Goal: Transaction & Acquisition: Subscribe to service/newsletter

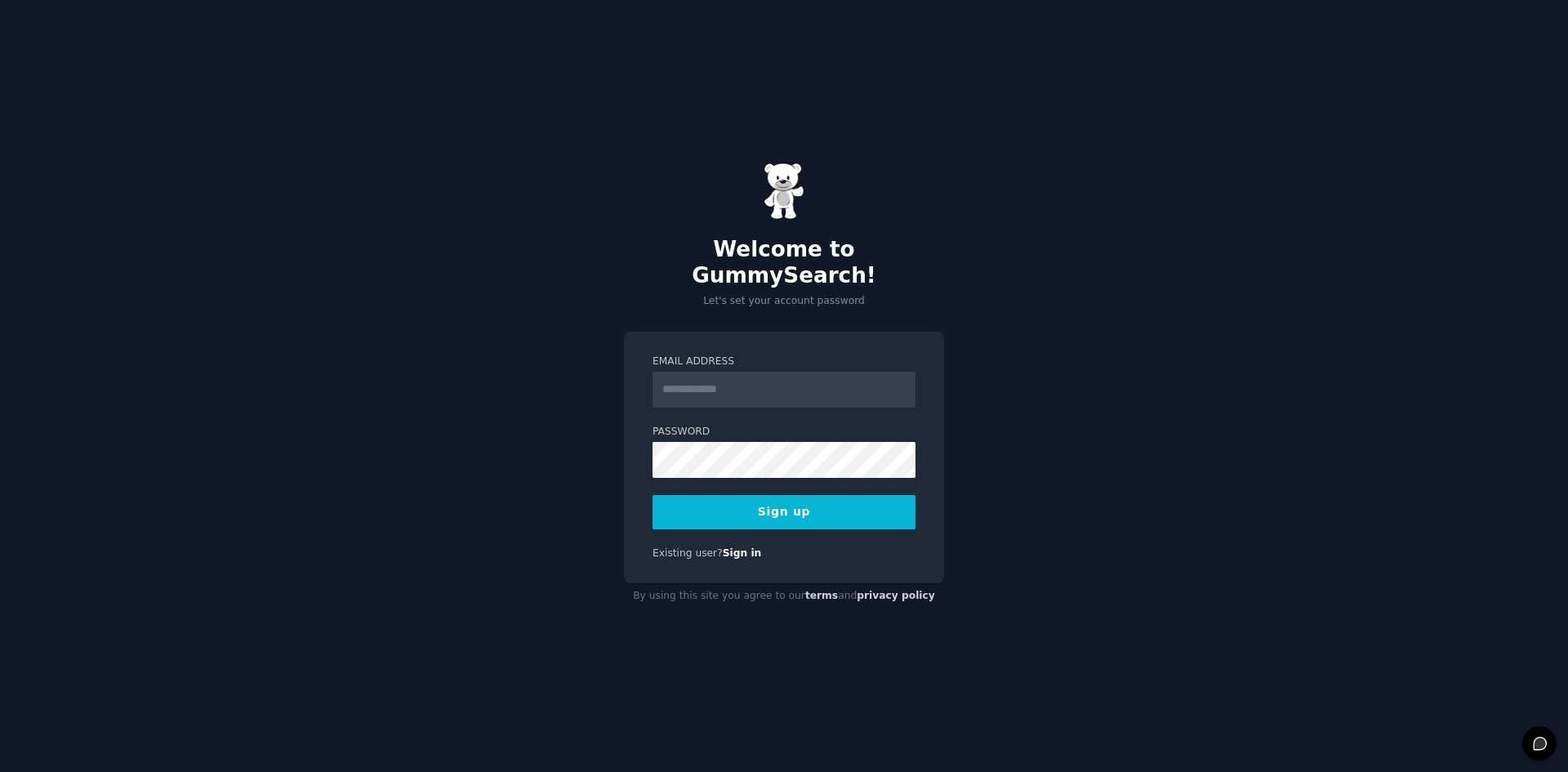
click at [750, 385] on input "Email Address" at bounding box center [784, 389] width 263 height 36
type input "**********"
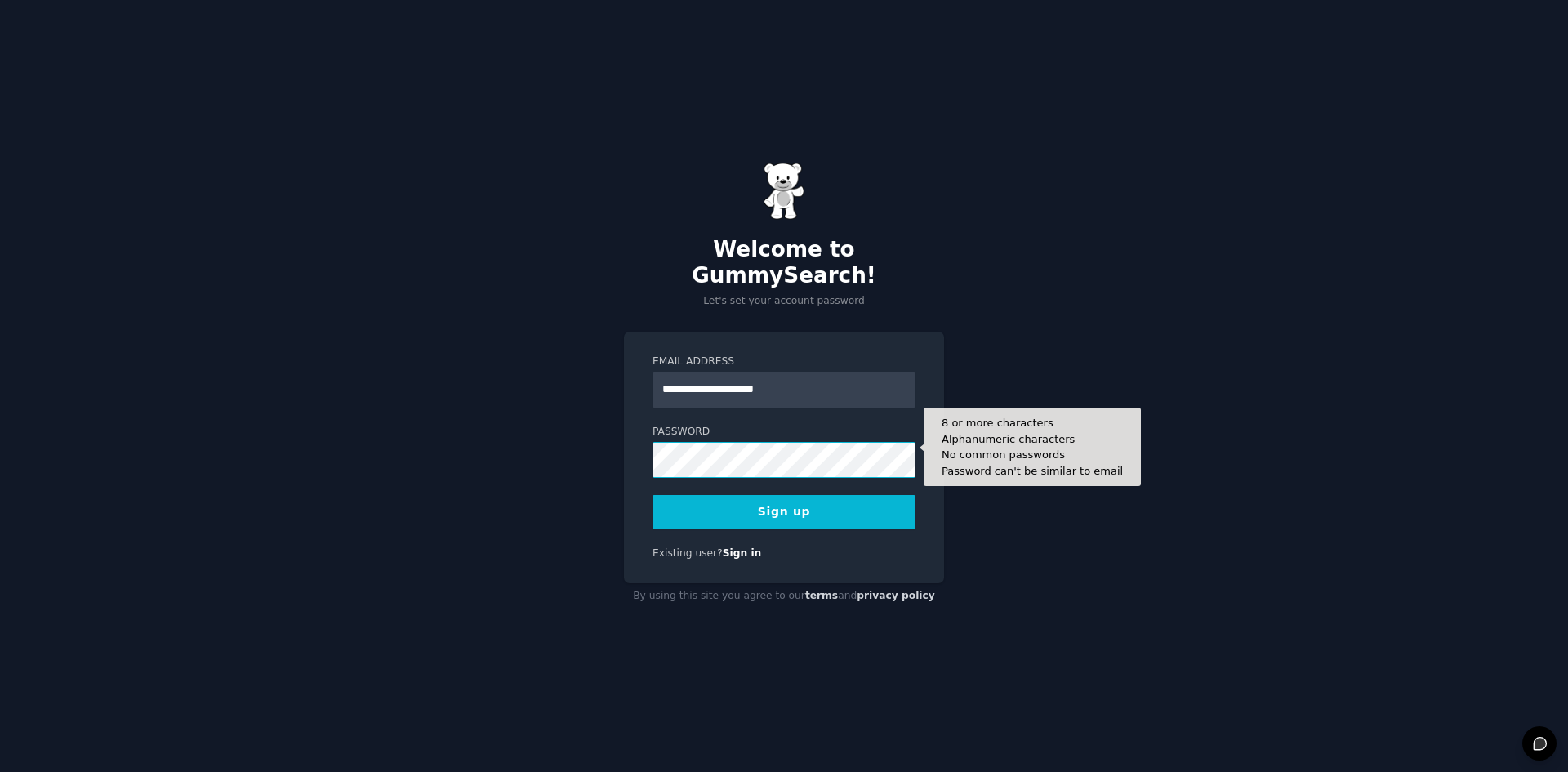
click at [652, 495] on button "Sign up" at bounding box center [784, 512] width 263 height 34
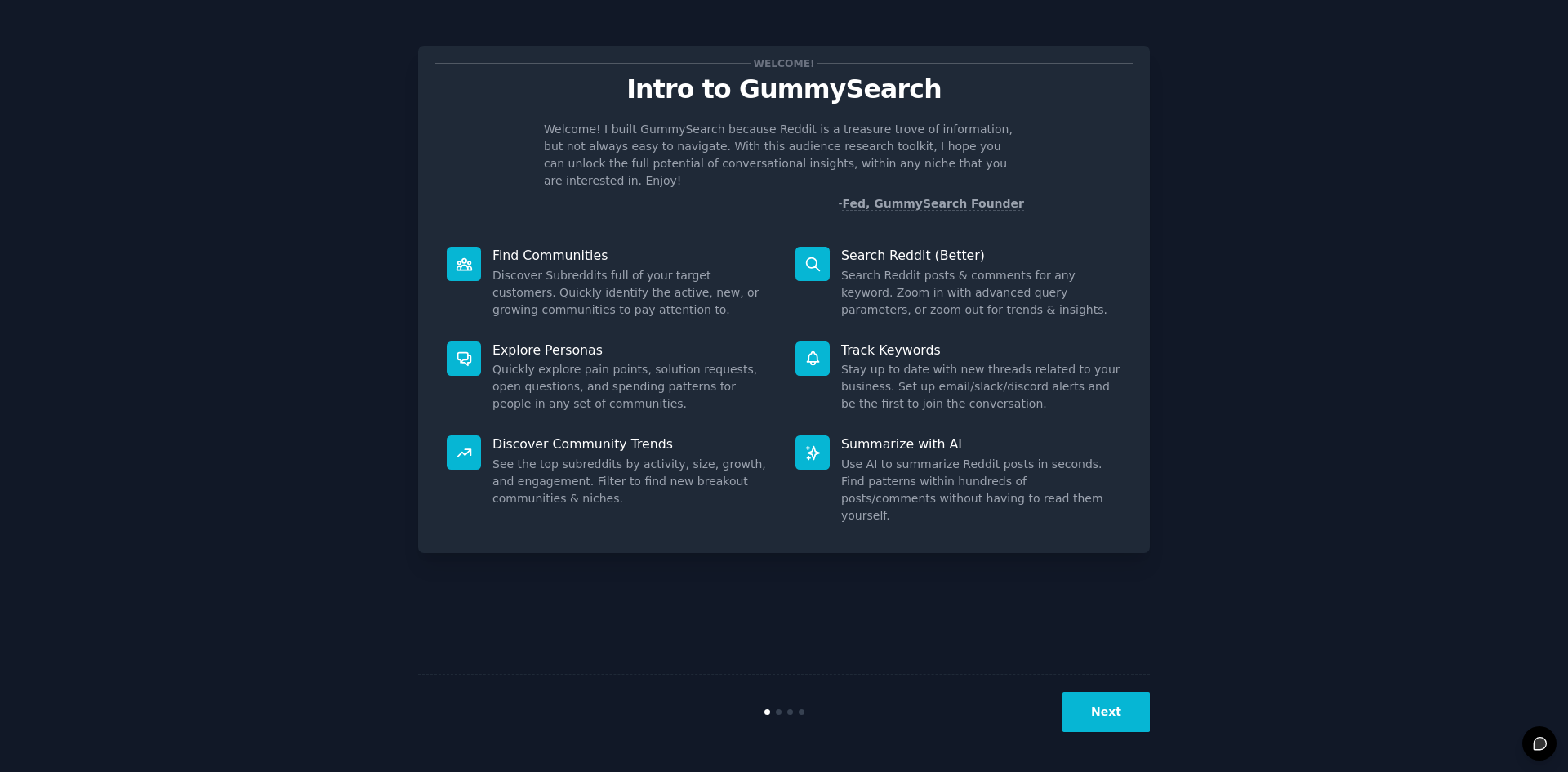
click at [1114, 720] on button "Next" at bounding box center [1106, 711] width 87 height 40
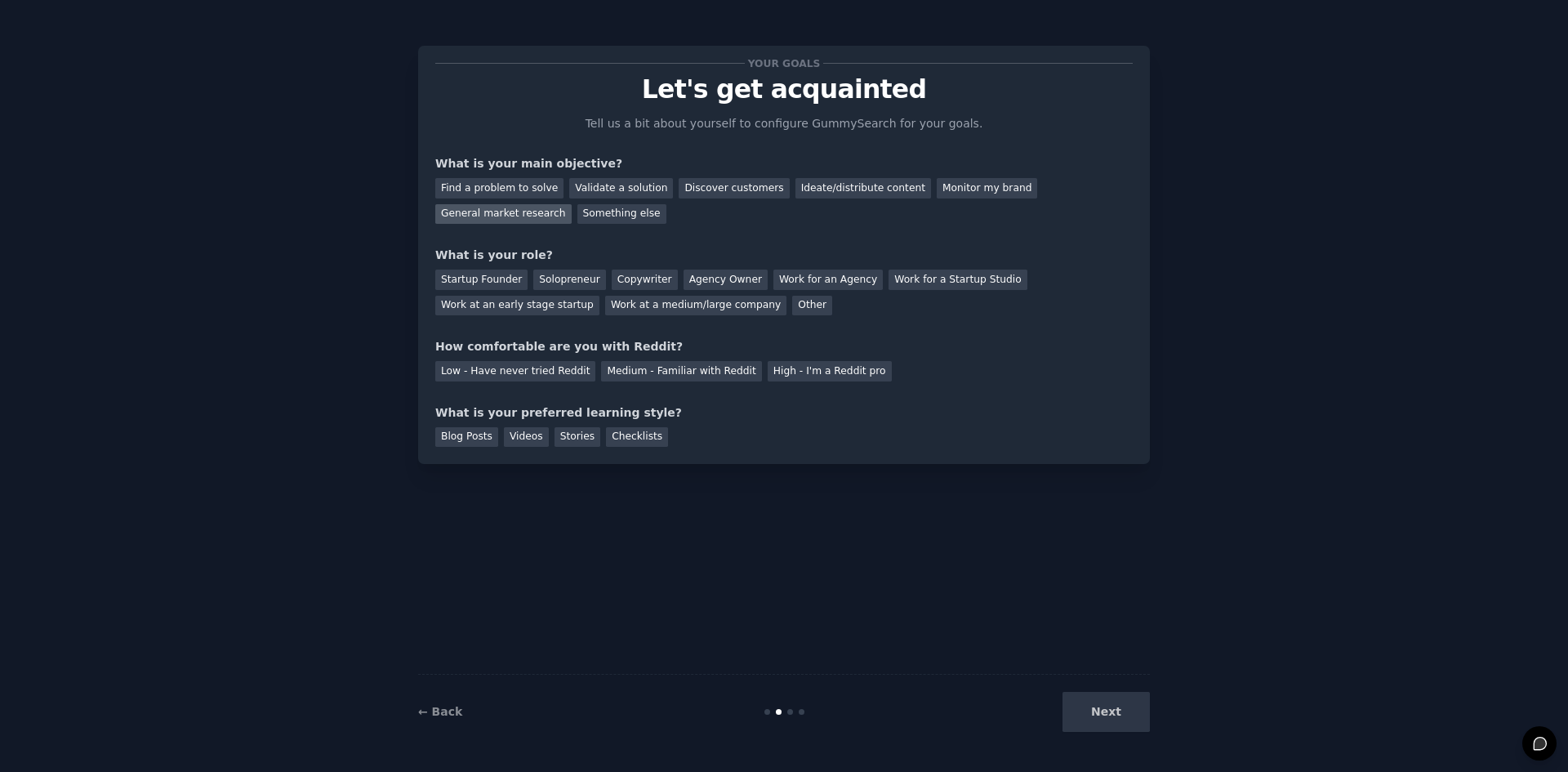
click at [572, 204] on div "General market research" at bounding box center [503, 214] width 137 height 21
click at [458, 285] on div "Startup Founder" at bounding box center [481, 279] width 92 height 21
click at [618, 281] on div "Copywriter" at bounding box center [644, 279] width 66 height 21
click at [513, 280] on div "Startup Founder" at bounding box center [481, 279] width 92 height 21
click at [697, 364] on div "Medium - Familiar with Reddit" at bounding box center [681, 371] width 160 height 21
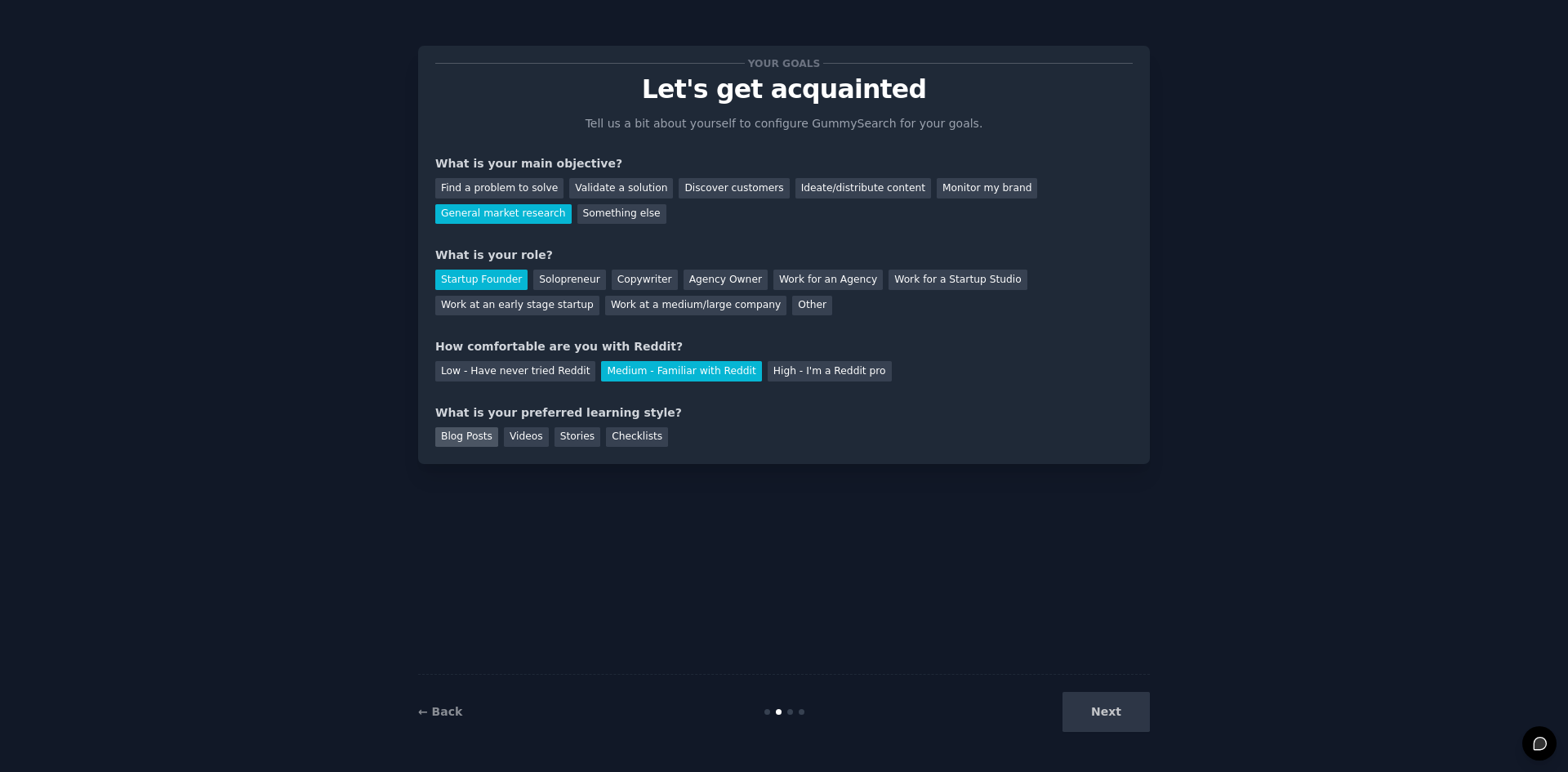
click at [455, 430] on div "Blog Posts" at bounding box center [467, 437] width 63 height 21
click at [1095, 702] on button "Next" at bounding box center [1106, 711] width 87 height 40
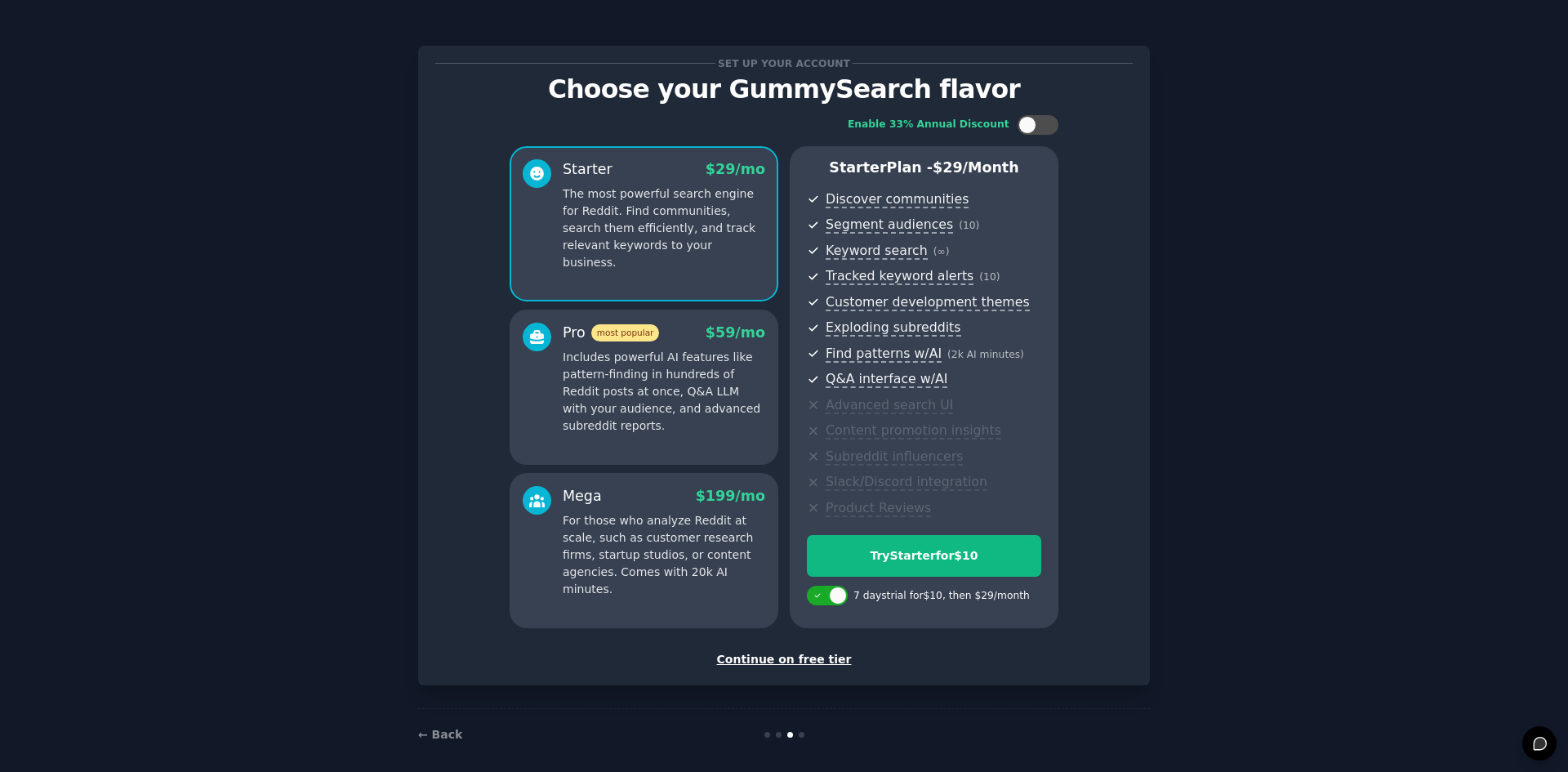
click at [789, 661] on div "Continue on free tier" at bounding box center [784, 659] width 698 height 17
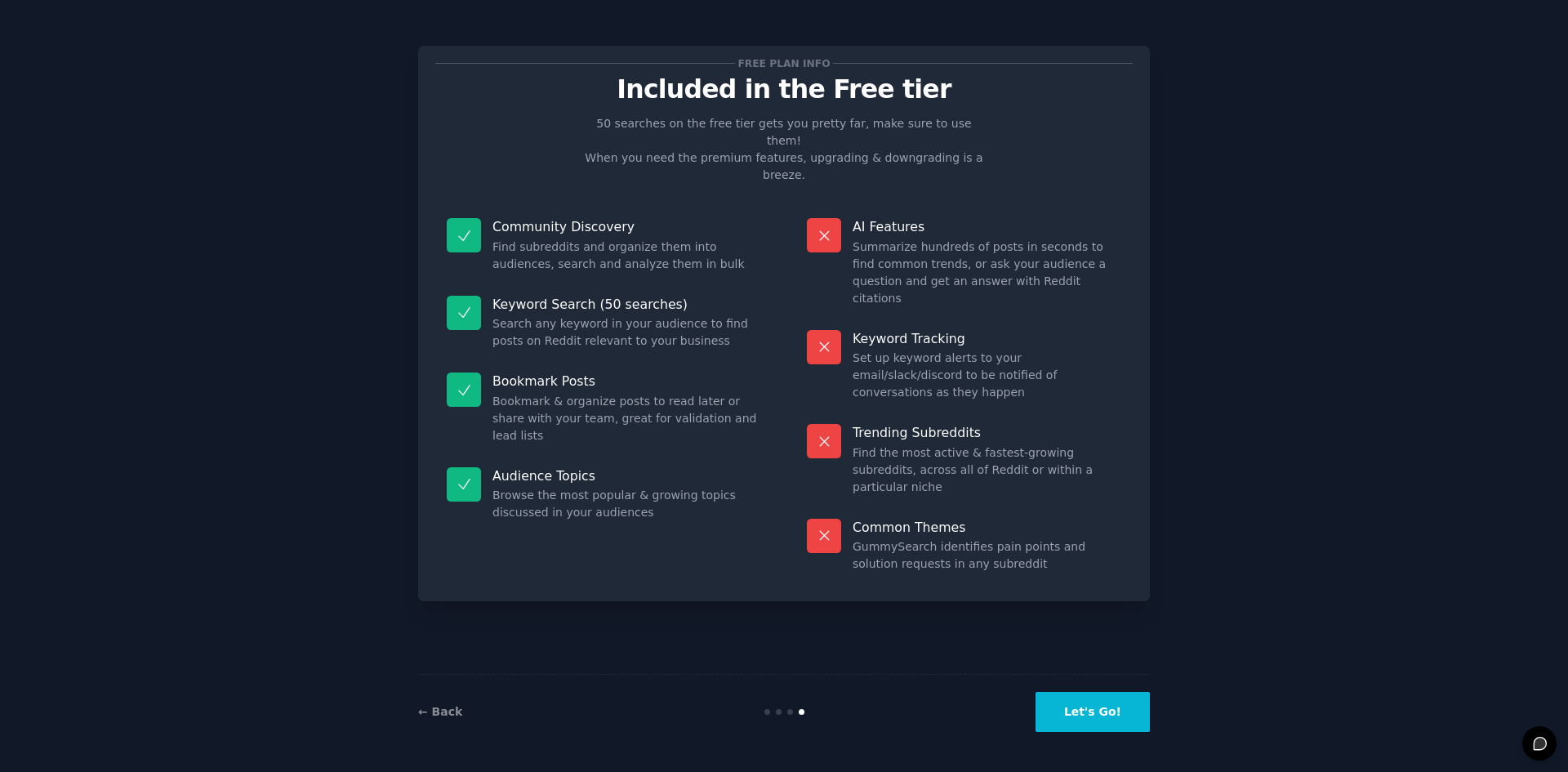
click at [1072, 712] on button "Let's Go!" at bounding box center [1092, 711] width 114 height 40
